Goal: Browse casually

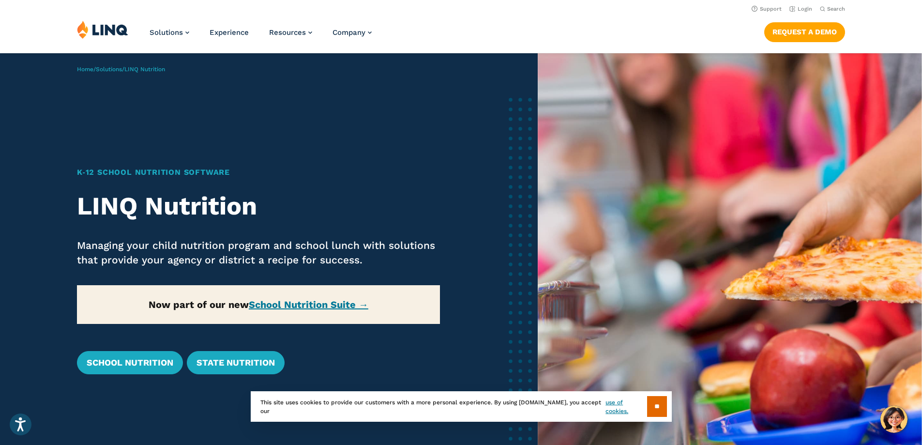
click at [104, 30] on img at bounding box center [102, 29] width 51 height 18
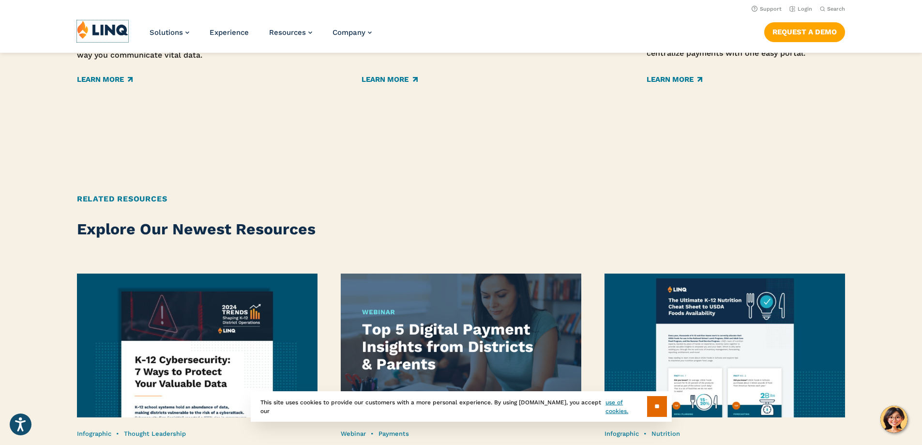
scroll to position [1722, 0]
